Goal: Task Accomplishment & Management: Manage account settings

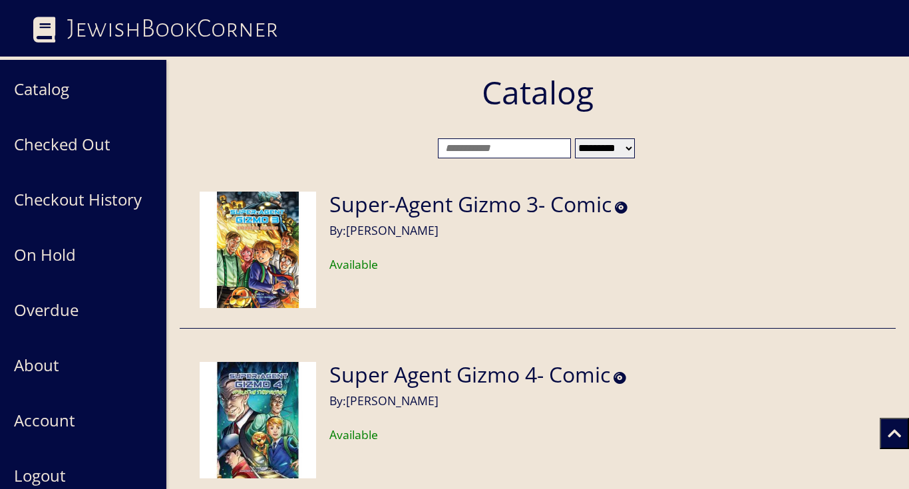
click at [494, 140] on input "search" at bounding box center [504, 148] width 133 height 20
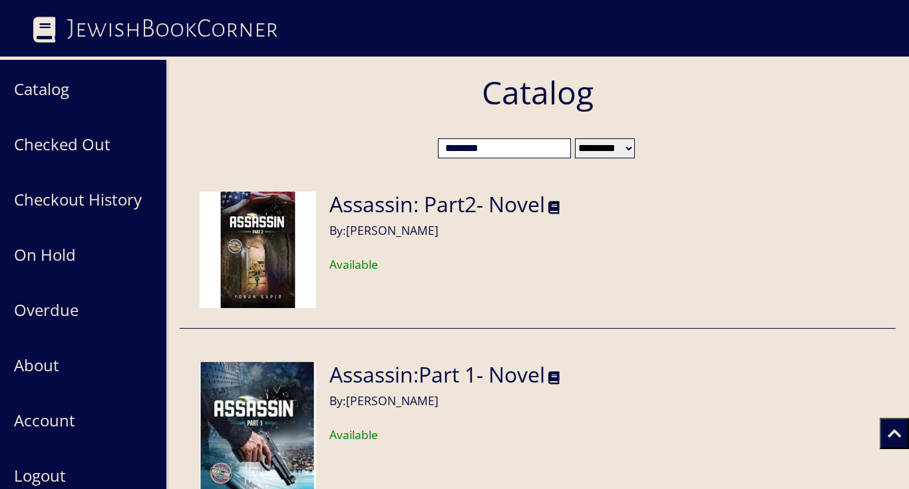
drag, startPoint x: 500, startPoint y: 150, endPoint x: 429, endPoint y: 144, distance: 71.5
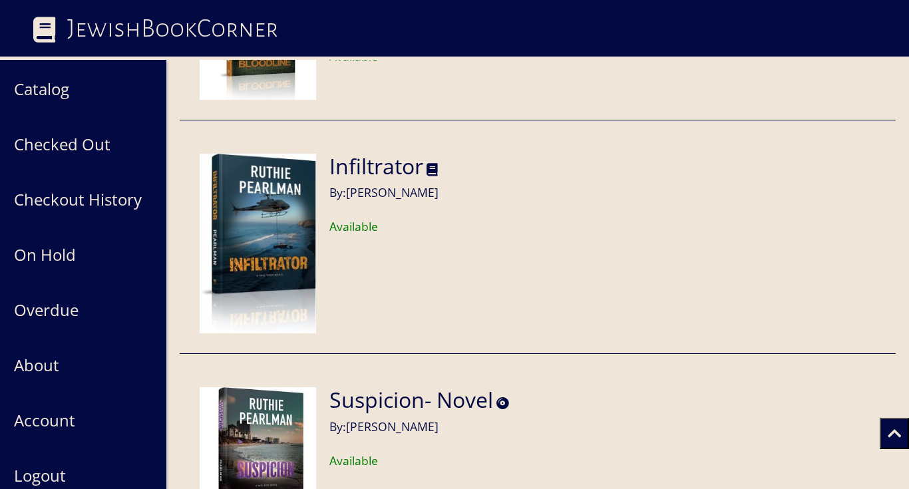
scroll to position [212, 0]
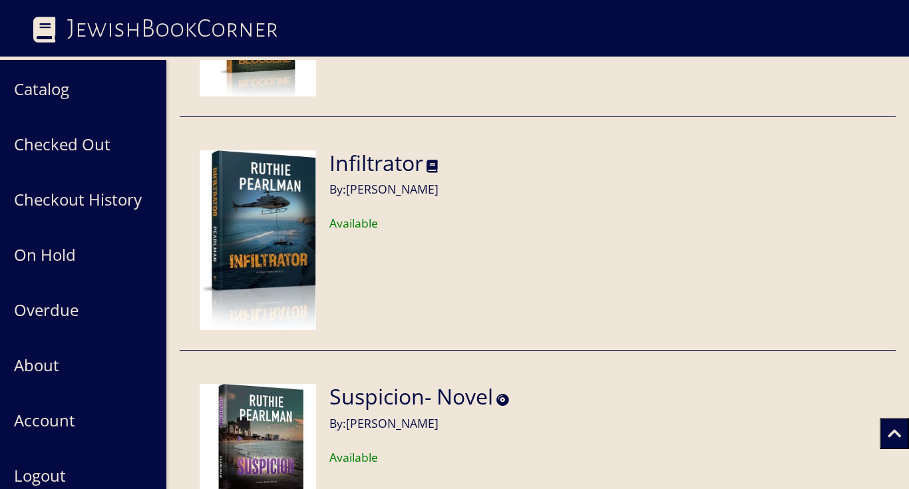
type input "******"
click at [433, 162] on icon at bounding box center [432, 166] width 11 height 13
click at [435, 164] on icon at bounding box center [432, 166] width 11 height 13
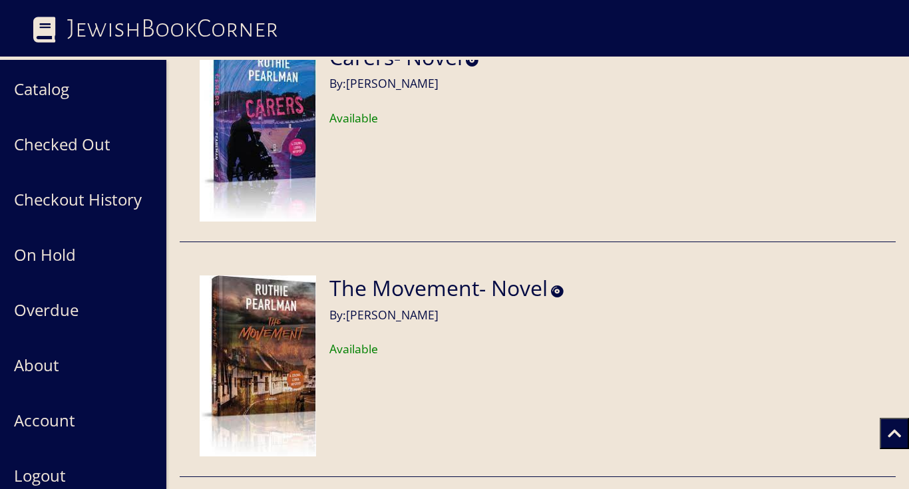
scroll to position [3030, 0]
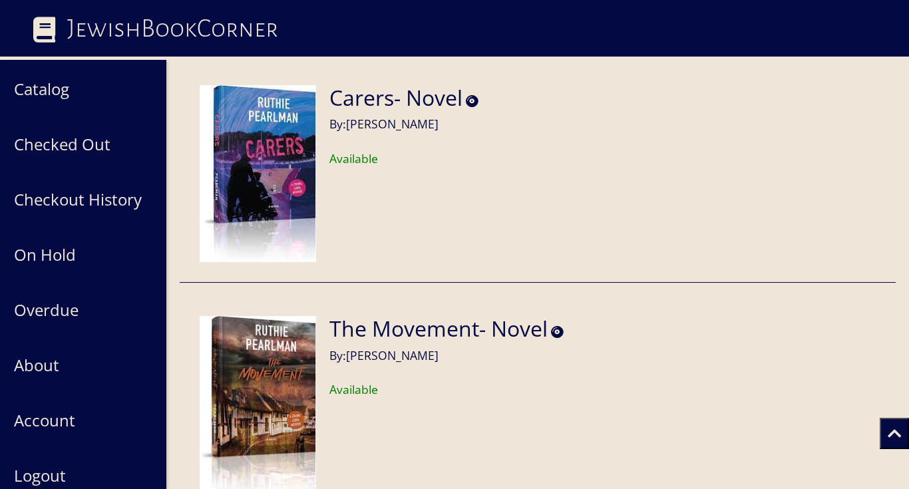
click at [403, 99] on h2 "Carers- Novel" at bounding box center [395, 97] width 133 height 25
click at [276, 135] on img at bounding box center [258, 173] width 116 height 177
click at [357, 122] on h6 "By: Ruthie Pearlman" at bounding box center [403, 122] width 149 height 17
click at [426, 81] on article "Carers- Novel By: Ruthie Pearlman Available" at bounding box center [538, 174] width 716 height 218
click at [470, 99] on icon at bounding box center [472, 101] width 13 height 13
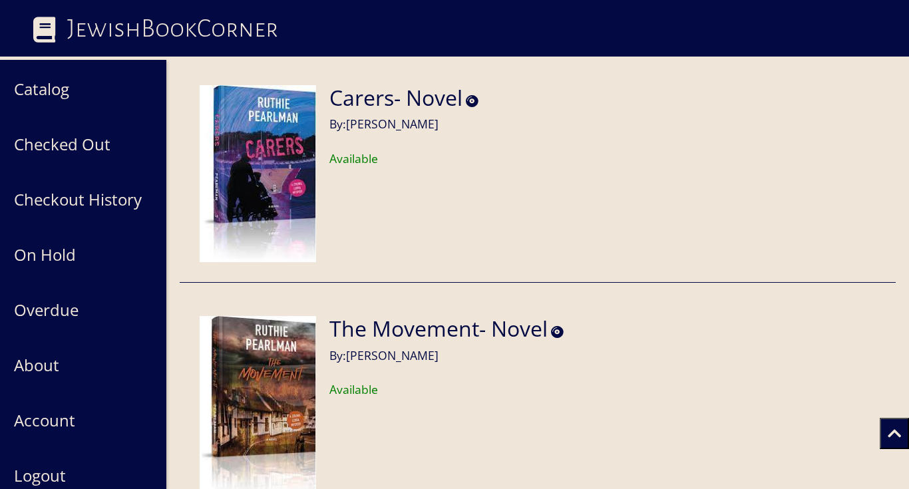
click at [311, 150] on img at bounding box center [258, 173] width 116 height 177
click at [282, 152] on img at bounding box center [258, 173] width 116 height 177
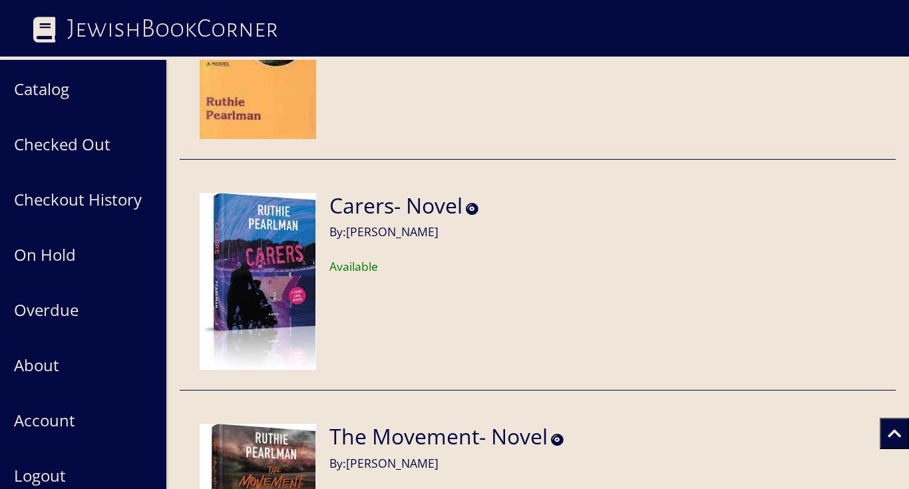
scroll to position [2853, 0]
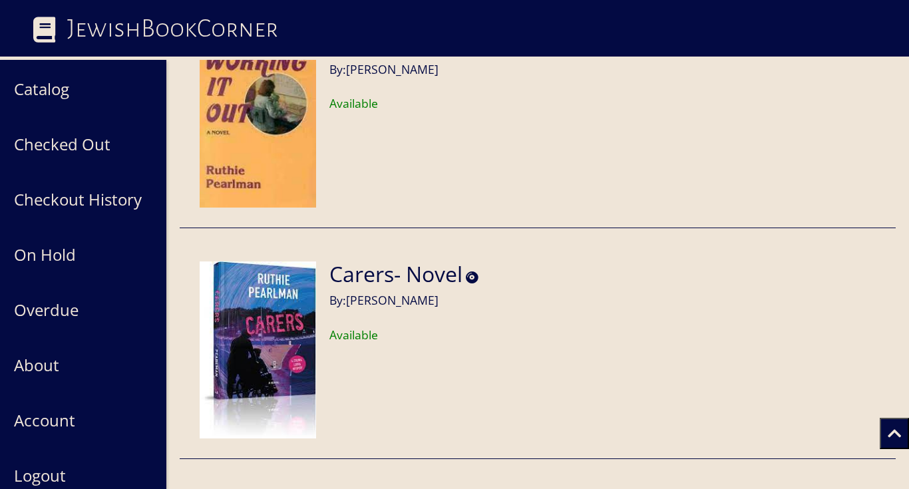
click at [367, 273] on h2 "Carers- Novel" at bounding box center [395, 274] width 133 height 25
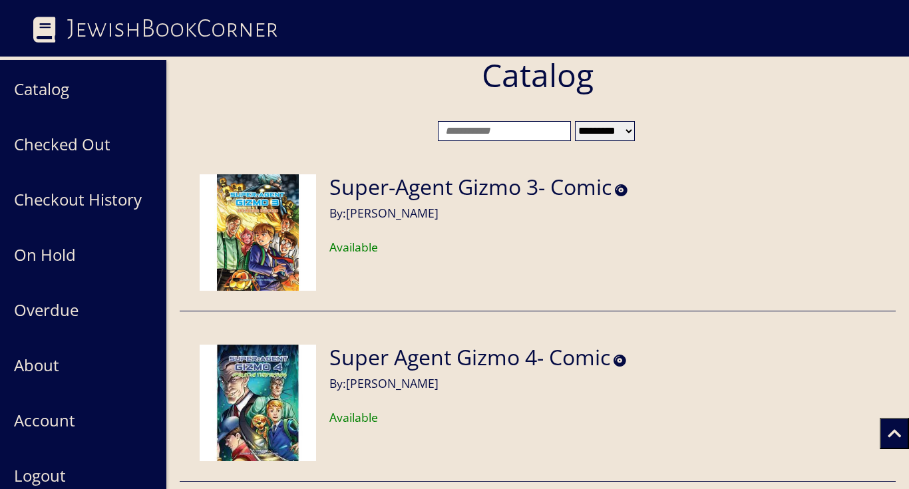
scroll to position [18, 0]
click at [491, 126] on input "search" at bounding box center [504, 130] width 133 height 20
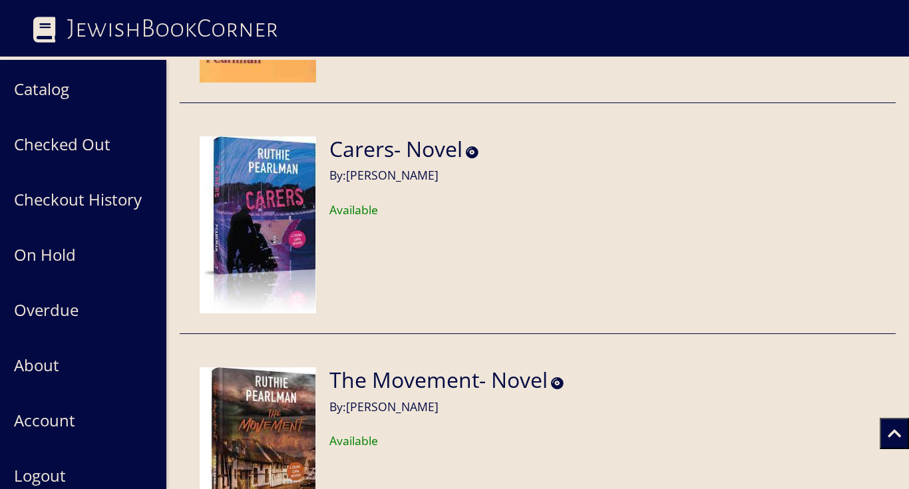
scroll to position [2921, 0]
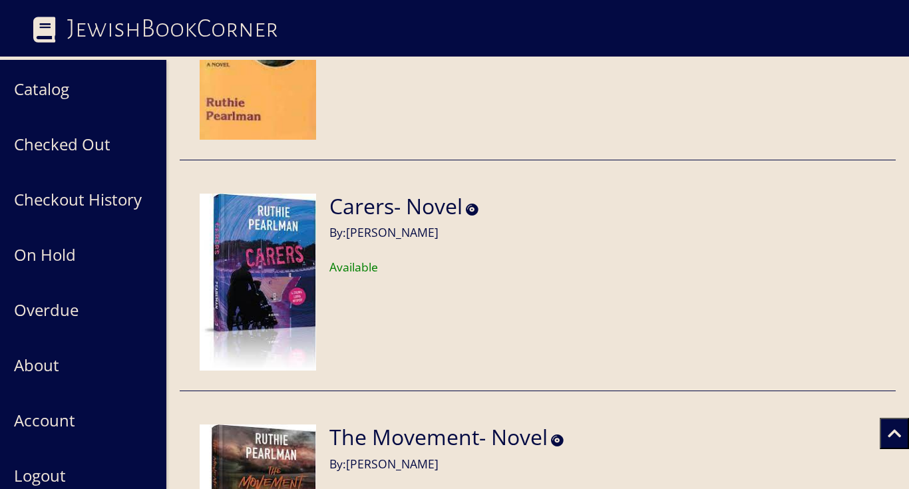
type input "******"
click at [372, 211] on h2 "Carers- Novel" at bounding box center [395, 206] width 133 height 25
click at [311, 247] on img at bounding box center [258, 282] width 116 height 177
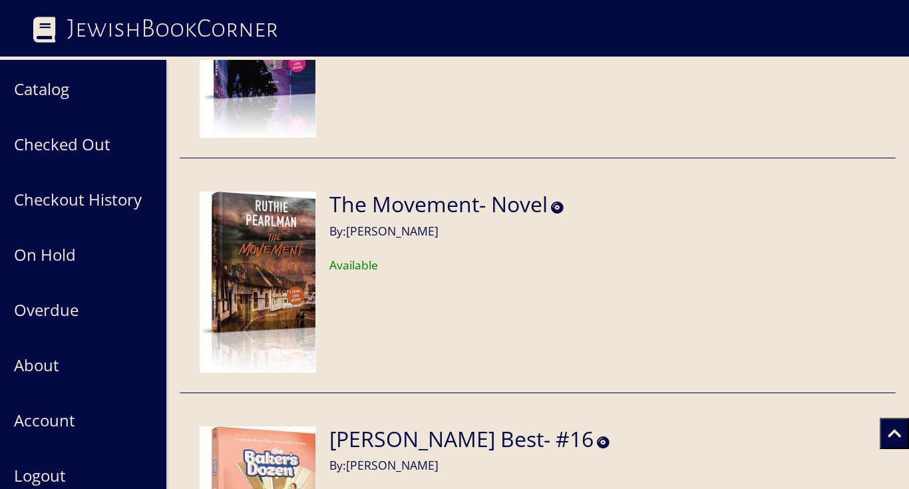
scroll to position [3220, 0]
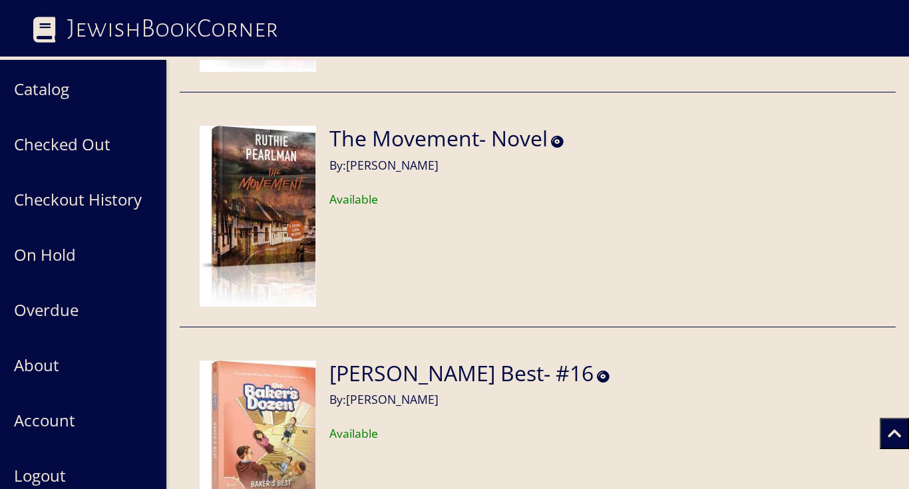
click at [385, 142] on h2 "The Movement- Novel" at bounding box center [438, 138] width 218 height 25
click at [287, 210] on img at bounding box center [258, 216] width 116 height 180
click at [286, 210] on img at bounding box center [258, 216] width 116 height 180
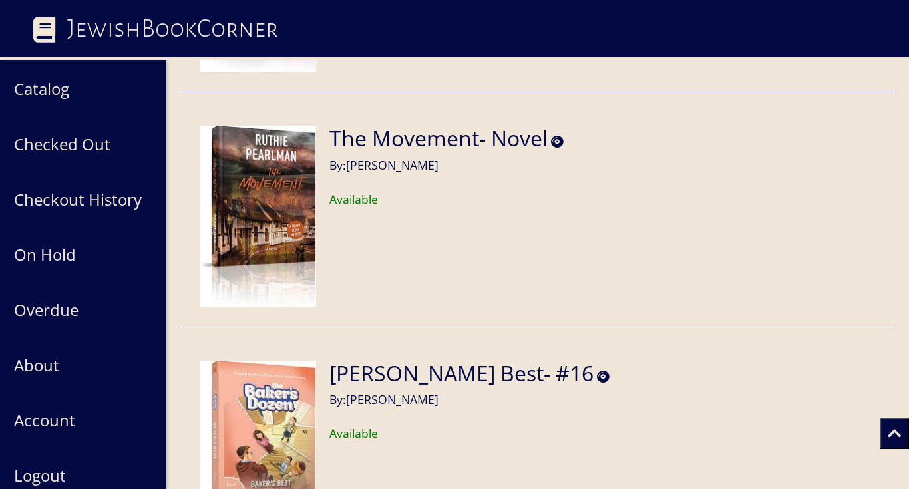
click at [286, 210] on img at bounding box center [258, 216] width 116 height 180
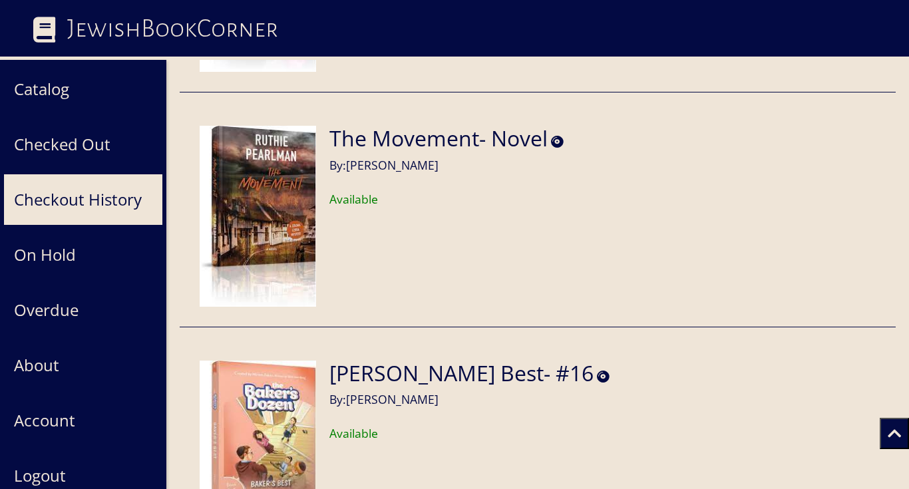
click at [85, 194] on button "Checkout History" at bounding box center [83, 200] width 160 height 52
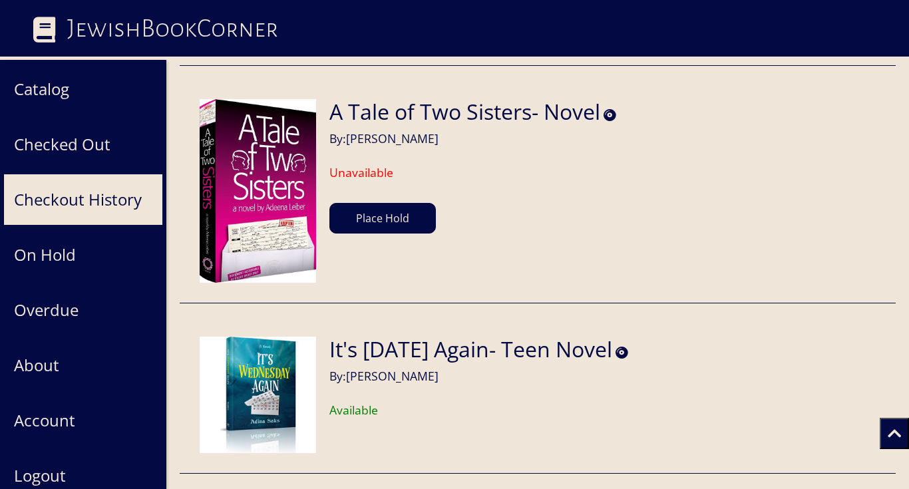
scroll to position [29, 0]
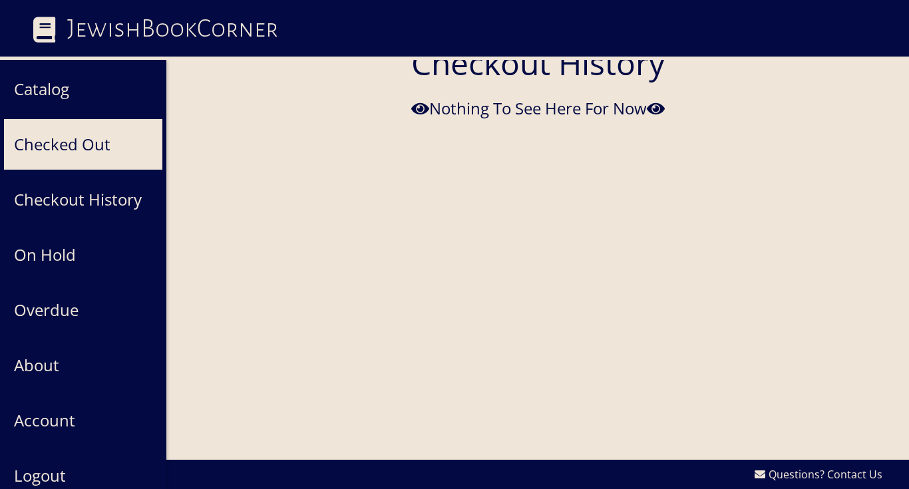
click at [81, 155] on button "Checked Out" at bounding box center [83, 144] width 160 height 52
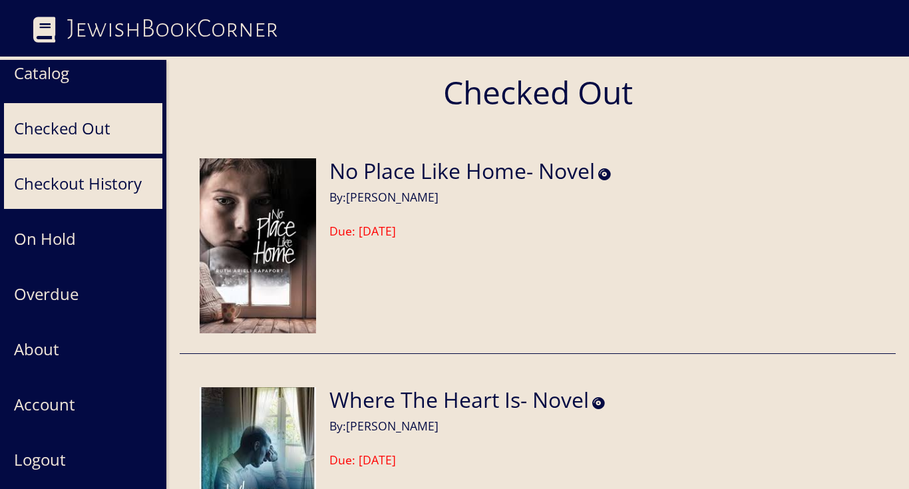
scroll to position [130, 0]
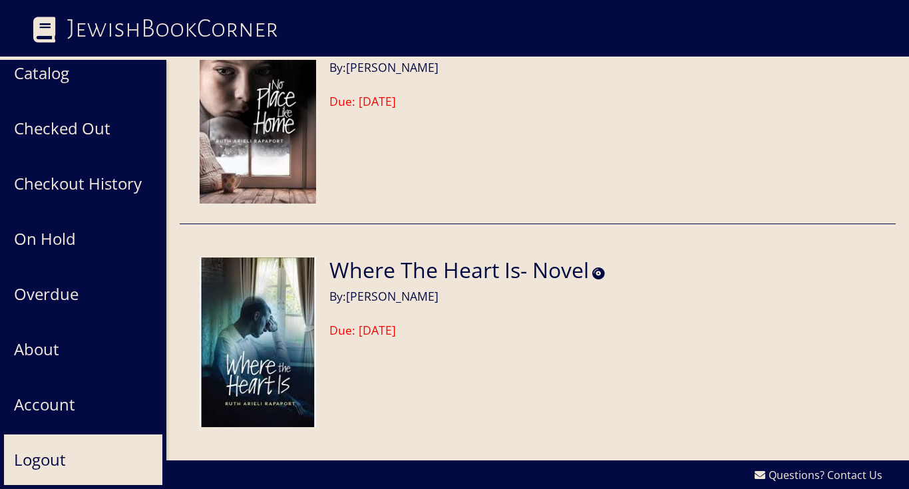
click at [47, 461] on button "Logout" at bounding box center [83, 460] width 160 height 52
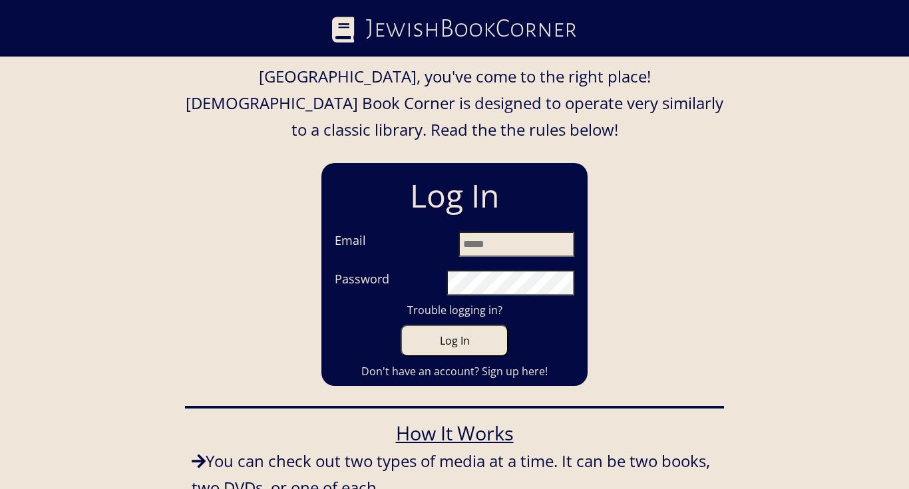
click at [530, 232] on input "Email" at bounding box center [517, 244] width 116 height 25
click at [401, 325] on button "Log In" at bounding box center [455, 341] width 108 height 32
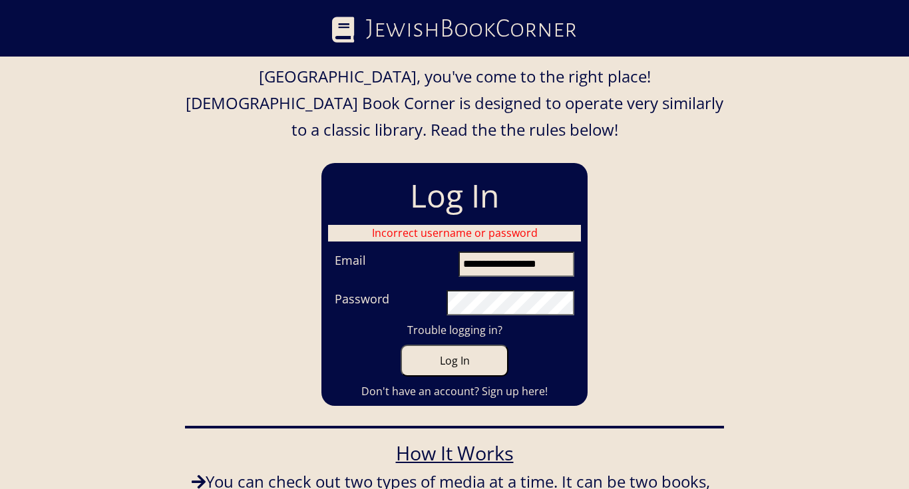
click at [429, 284] on section "Password" at bounding box center [454, 303] width 253 height 39
click at [401, 345] on button "Log In" at bounding box center [455, 361] width 108 height 32
click at [425, 284] on section "Password" at bounding box center [454, 303] width 253 height 39
click at [401, 345] on button "Log In" at bounding box center [455, 361] width 108 height 32
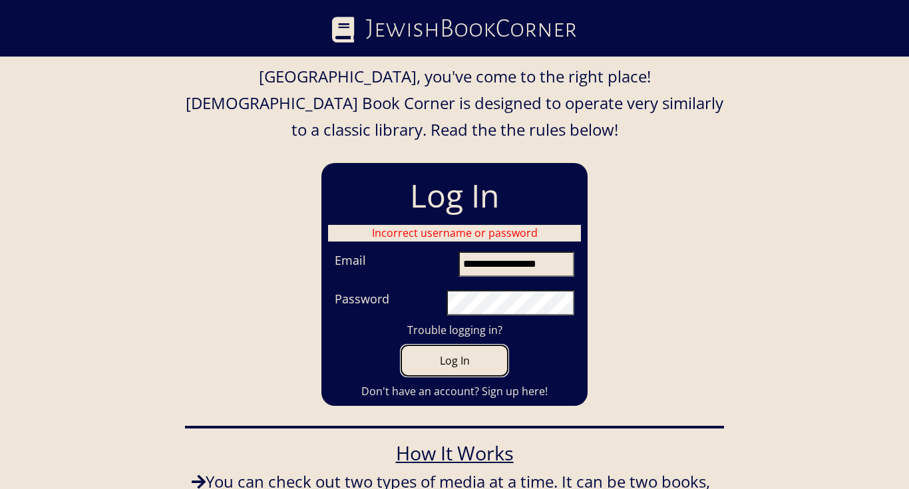
click at [444, 345] on button "Log In" at bounding box center [455, 361] width 108 height 32
click at [445, 345] on button "Log In" at bounding box center [455, 361] width 108 height 32
click at [491, 252] on input "**********" at bounding box center [517, 264] width 116 height 25
type input "**********"
click at [401, 345] on button "Log In" at bounding box center [455, 361] width 108 height 32
